Goal: Task Accomplishment & Management: Complete application form

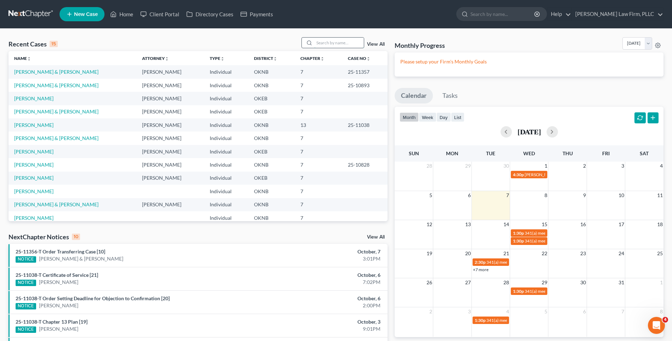
click at [324, 43] on input "search" at bounding box center [339, 43] width 50 height 10
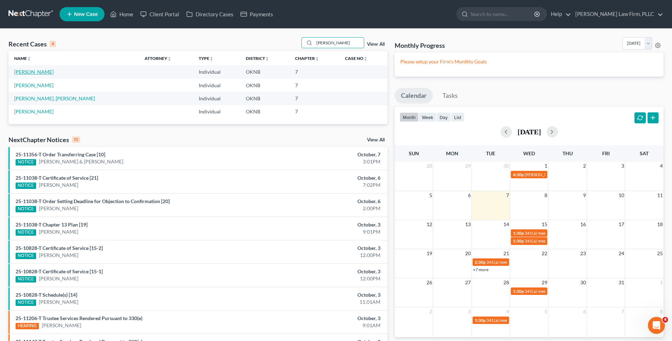
type input "hamil"
click at [47, 71] on link "[PERSON_NAME]" at bounding box center [33, 72] width 39 height 6
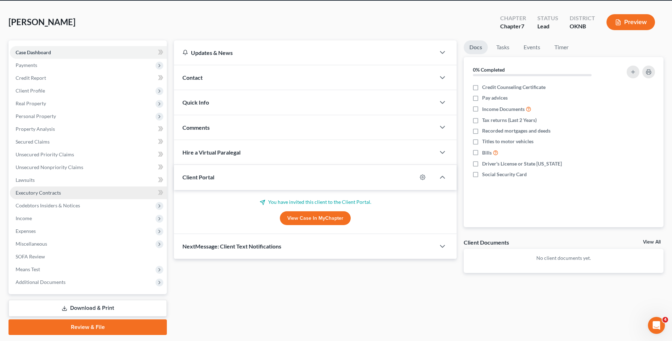
scroll to position [49, 0]
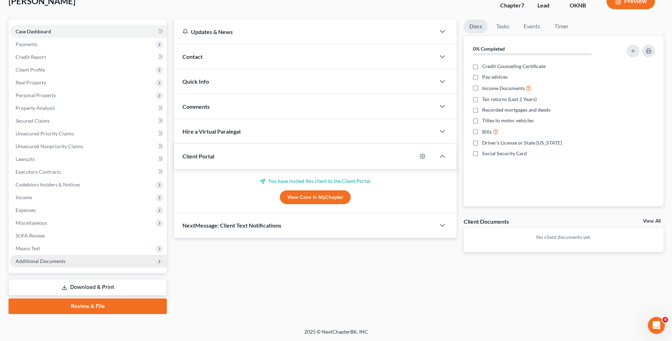
click at [98, 263] on span "Additional Documents" at bounding box center [88, 261] width 157 height 13
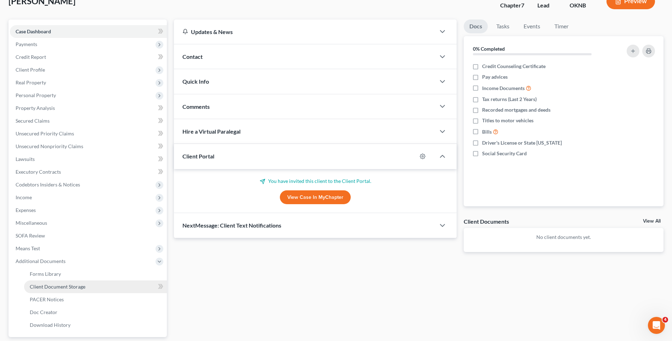
click at [93, 290] on link "Client Document Storage" at bounding box center [95, 286] width 143 height 13
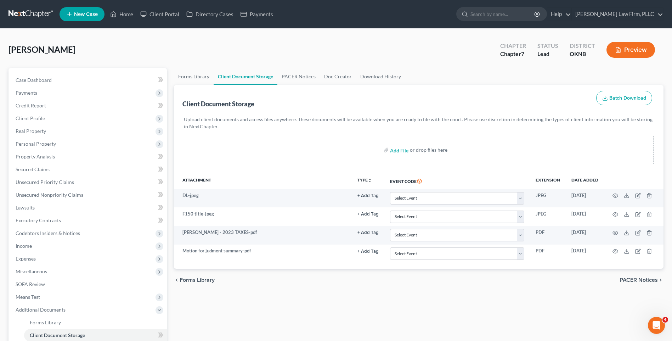
click at [39, 12] on link at bounding box center [31, 14] width 45 height 13
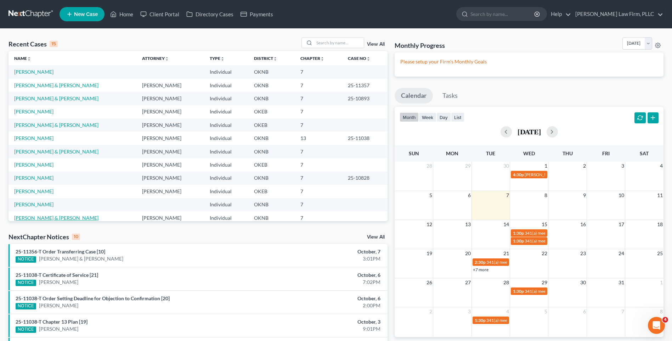
click at [43, 218] on link "[PERSON_NAME] & [PERSON_NAME]" at bounding box center [56, 218] width 84 height 6
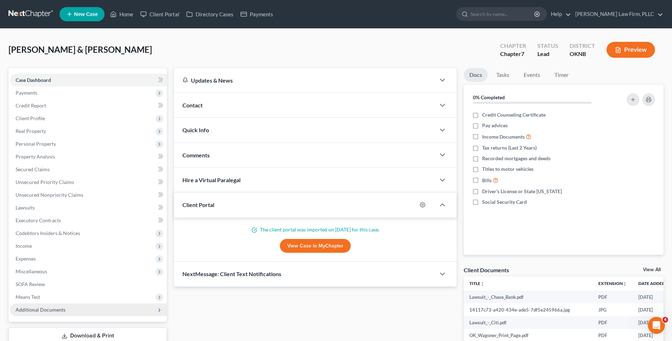
click at [99, 309] on span "Additional Documents" at bounding box center [88, 309] width 157 height 13
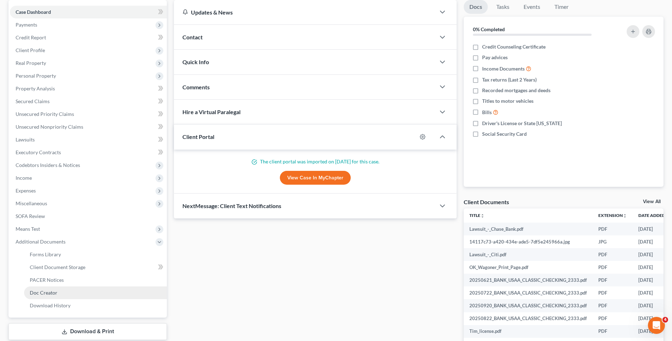
scroll to position [71, 0]
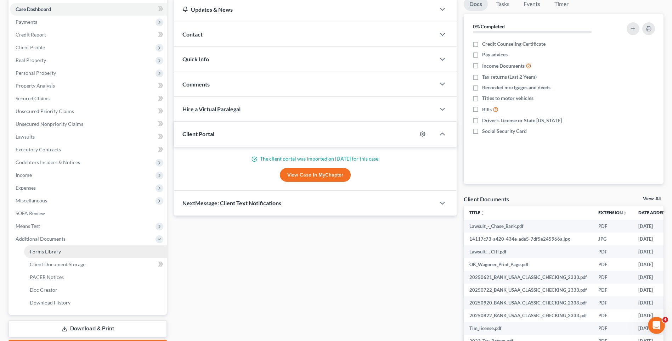
click at [109, 250] on link "Forms Library" at bounding box center [95, 251] width 143 height 13
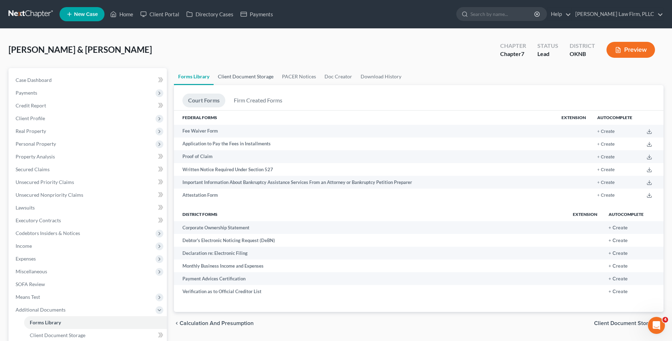
click at [258, 74] on link "Client Document Storage" at bounding box center [246, 76] width 64 height 17
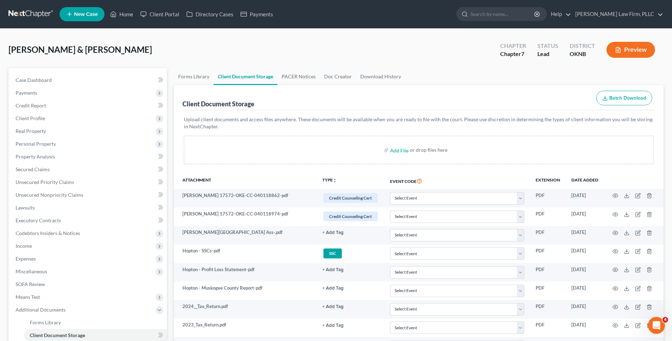
click at [21, 9] on link at bounding box center [31, 14] width 45 height 13
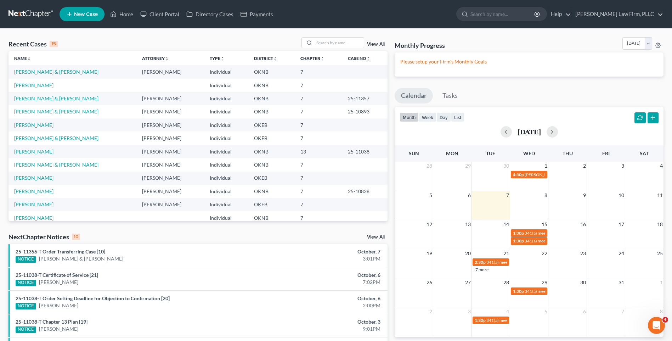
click at [78, 12] on span "New Case" at bounding box center [86, 14] width 24 height 5
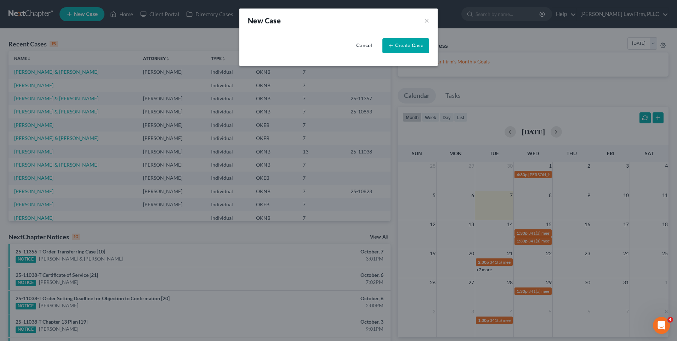
select select "64"
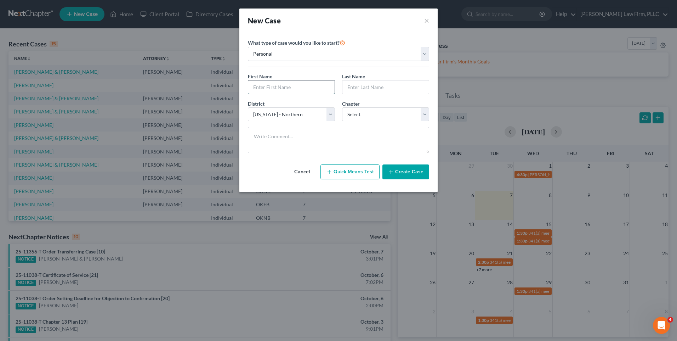
click at [292, 91] on input "text" at bounding box center [291, 86] width 86 height 13
type input "A"
type input "Evans"
click at [394, 90] on input "text" at bounding box center [386, 86] width 86 height 13
type input "Adkins"
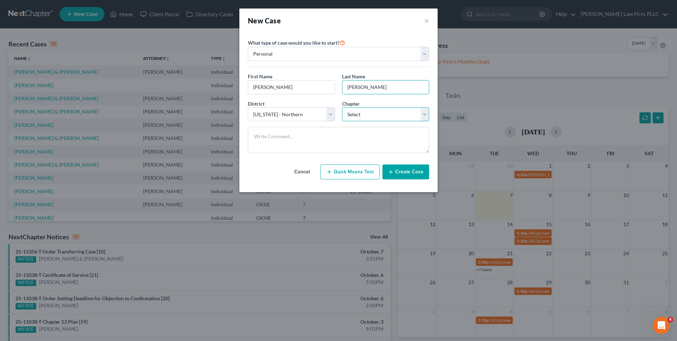
click at [422, 113] on select "Select 7 11 12 13" at bounding box center [385, 114] width 87 height 14
select select "0"
click at [342, 107] on select "Select 7 11 12 13" at bounding box center [385, 114] width 87 height 14
click at [399, 168] on button "Create Case" at bounding box center [406, 171] width 47 height 15
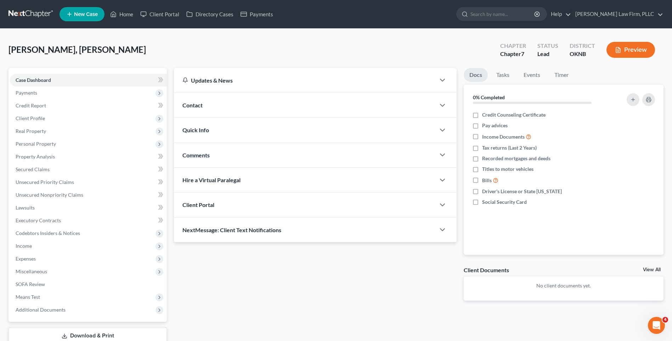
click at [248, 204] on div "Client Portal" at bounding box center [304, 204] width 261 height 24
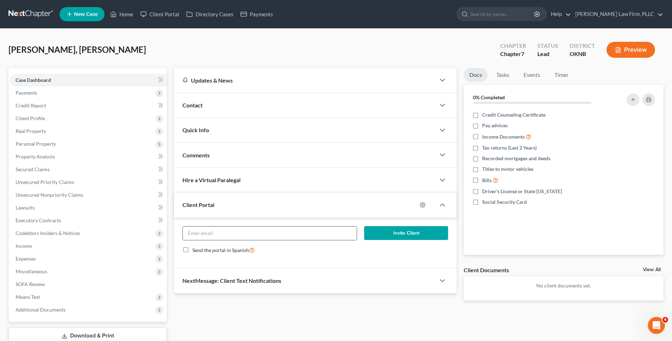
click at [222, 235] on input "email" at bounding box center [270, 232] width 174 height 13
paste input "EAALLDAY28@GMAIL.COM"
type input "EAALLDAY28@GMAIL.COM"
click at [377, 254] on form "EAALLDAY28@GMAIL.COM Invite Client Send the portal in Spanish" at bounding box center [315, 243] width 273 height 34
click at [406, 237] on button "Invite Client" at bounding box center [406, 233] width 84 height 14
